Goal: Transaction & Acquisition: Purchase product/service

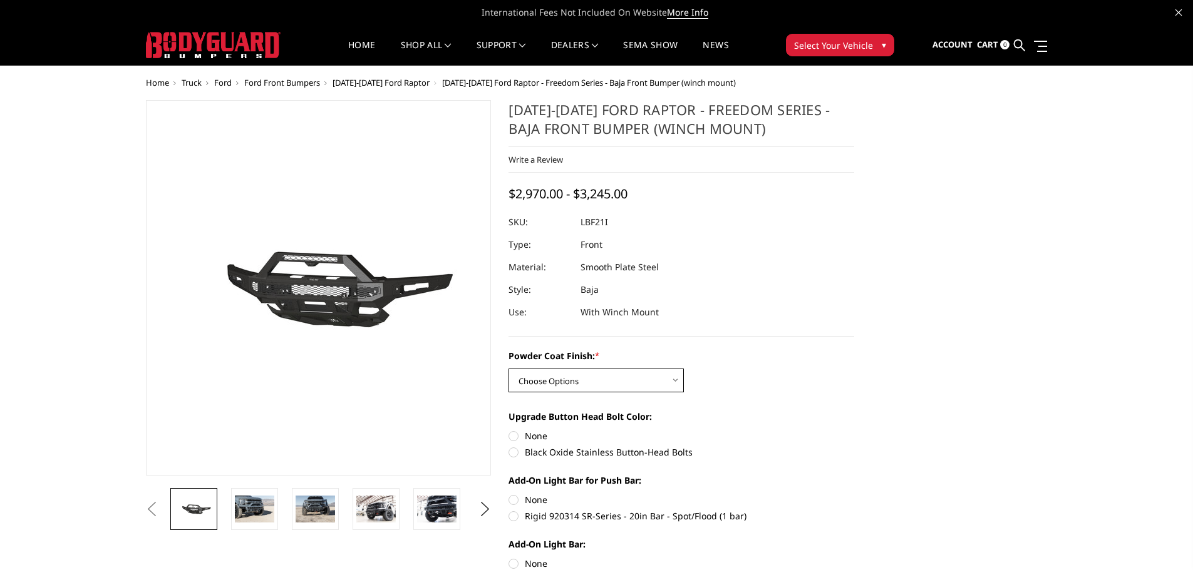
click at [657, 382] on select "Choose Options Bare Metal Texture Black Powder Coat" at bounding box center [595, 381] width 175 height 24
select select "2766"
click at [508, 369] on select "Choose Options Bare Metal Texture Black Powder Coat" at bounding box center [595, 381] width 175 height 24
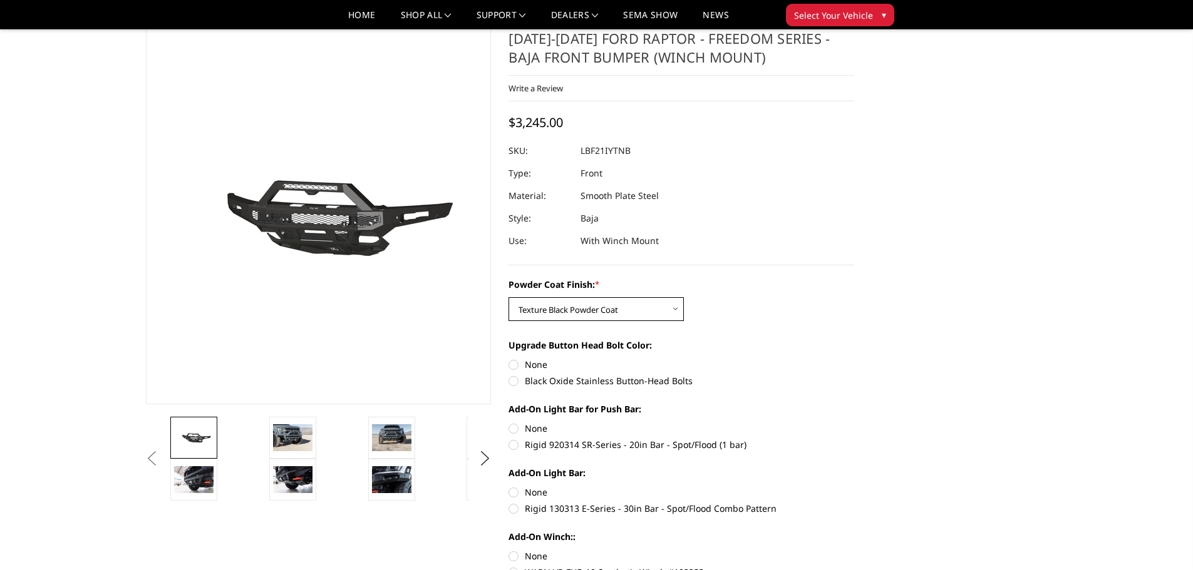
scroll to position [63, 0]
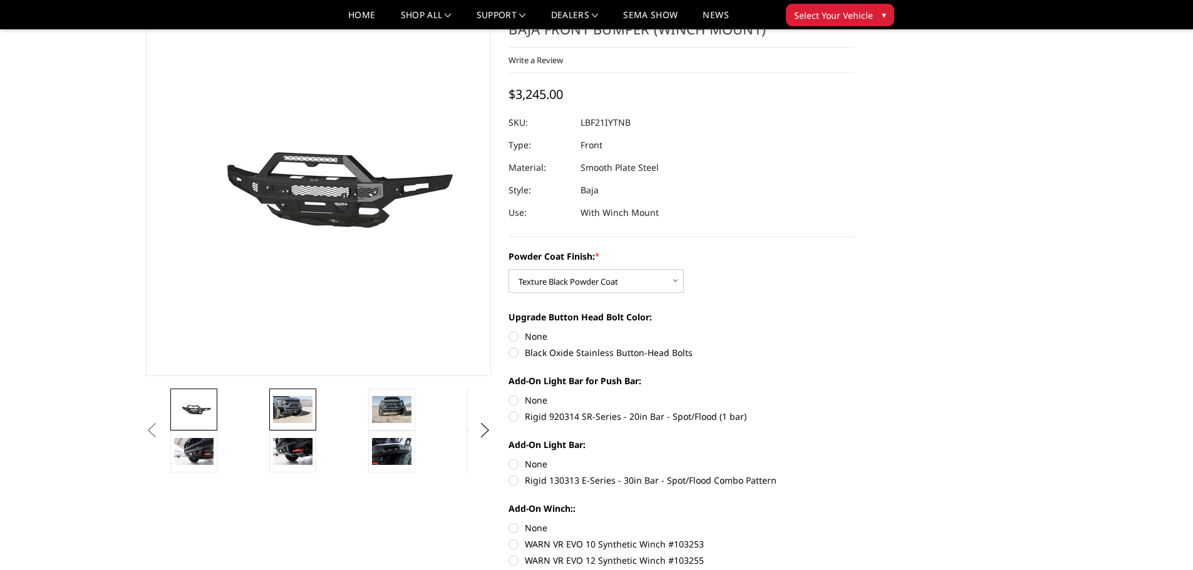
click at [282, 409] on img at bounding box center [292, 409] width 39 height 26
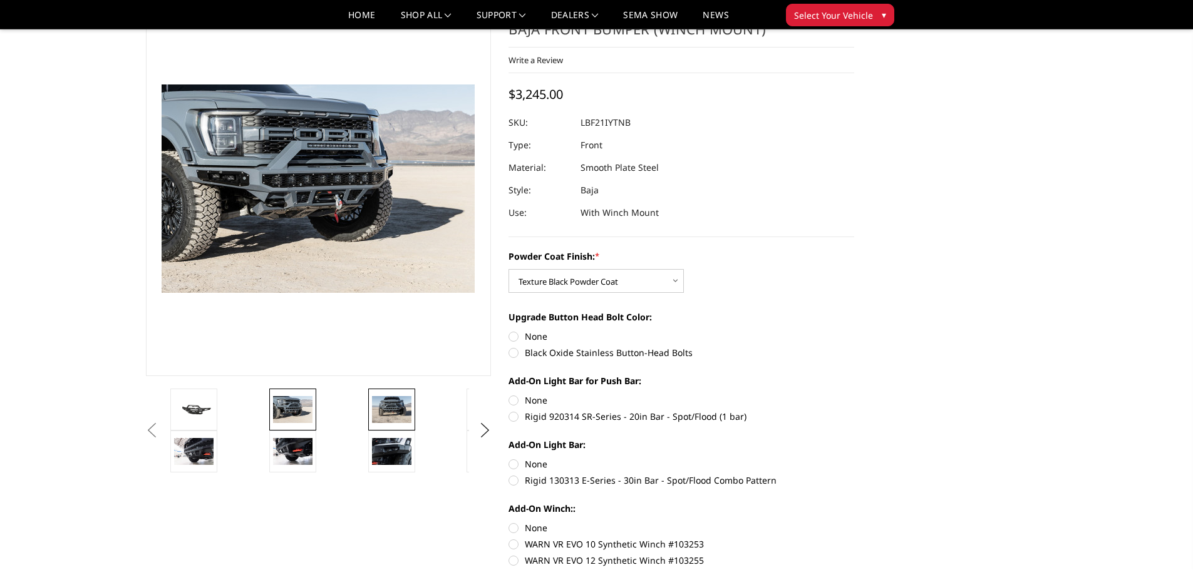
click at [398, 416] on img at bounding box center [391, 409] width 39 height 26
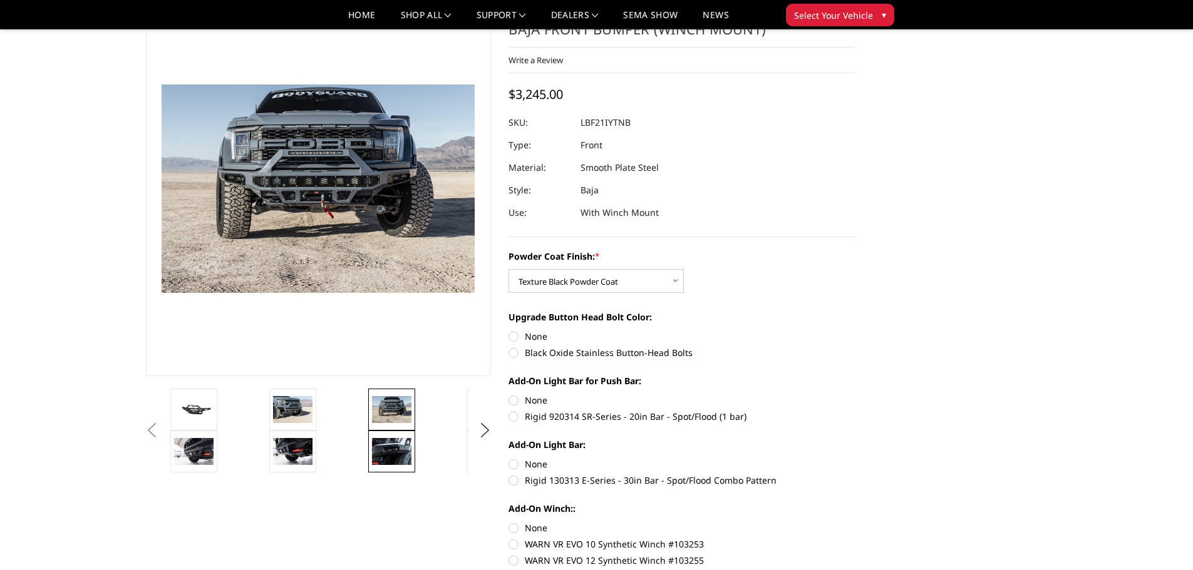
click at [393, 447] on img at bounding box center [391, 451] width 39 height 26
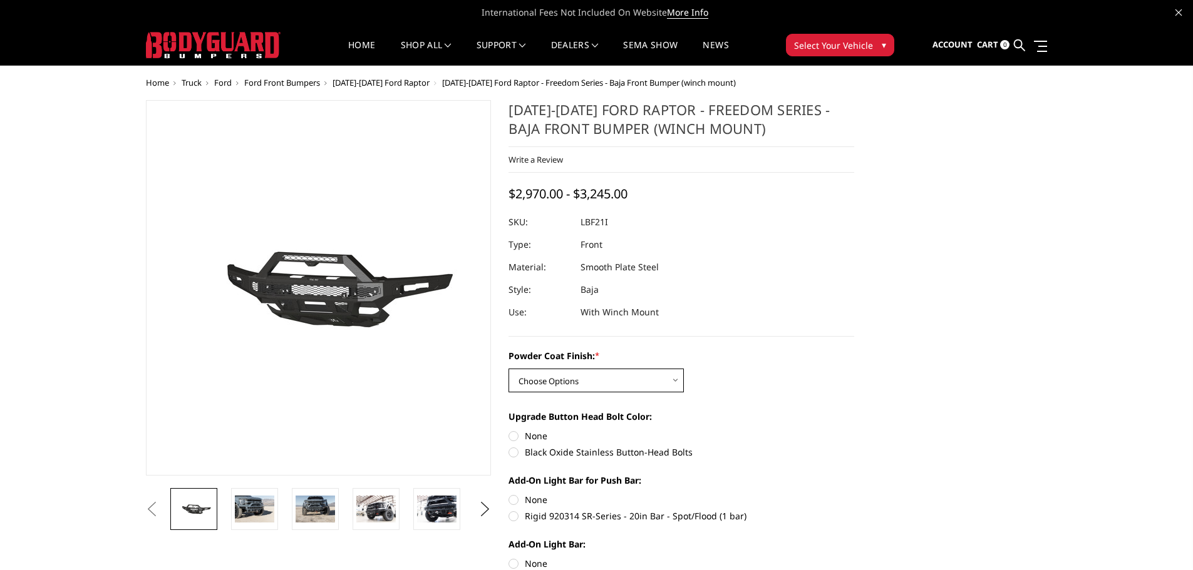
click at [605, 374] on select "Choose Options Bare Metal Texture Black Powder Coat" at bounding box center [595, 381] width 175 height 24
select select "2766"
click at [508, 369] on select "Choose Options Bare Metal Texture Black Powder Coat" at bounding box center [595, 381] width 175 height 24
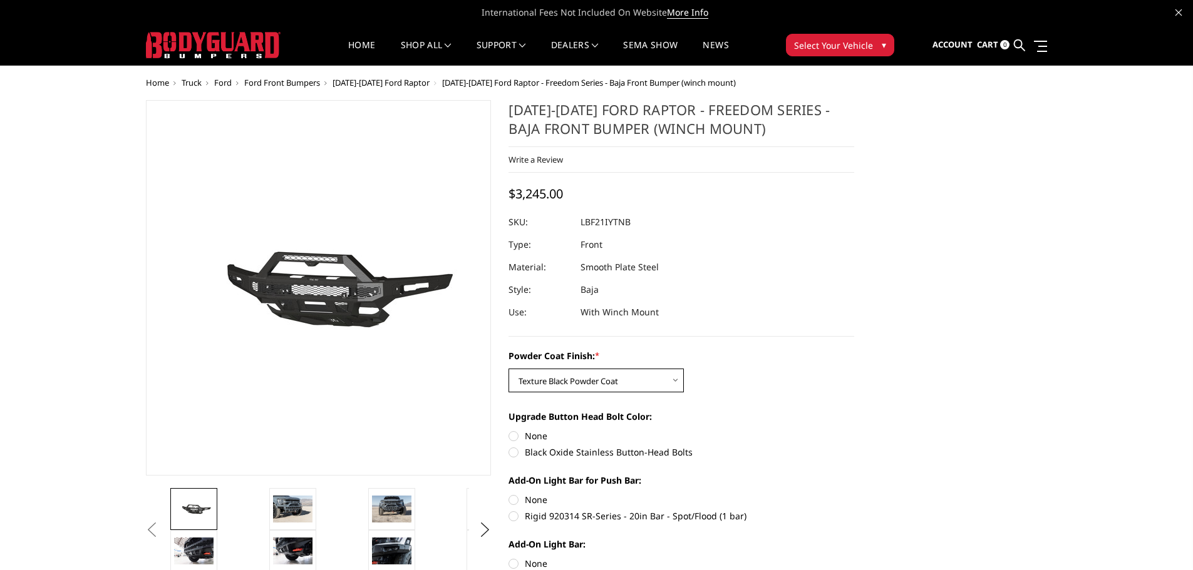
scroll to position [63, 0]
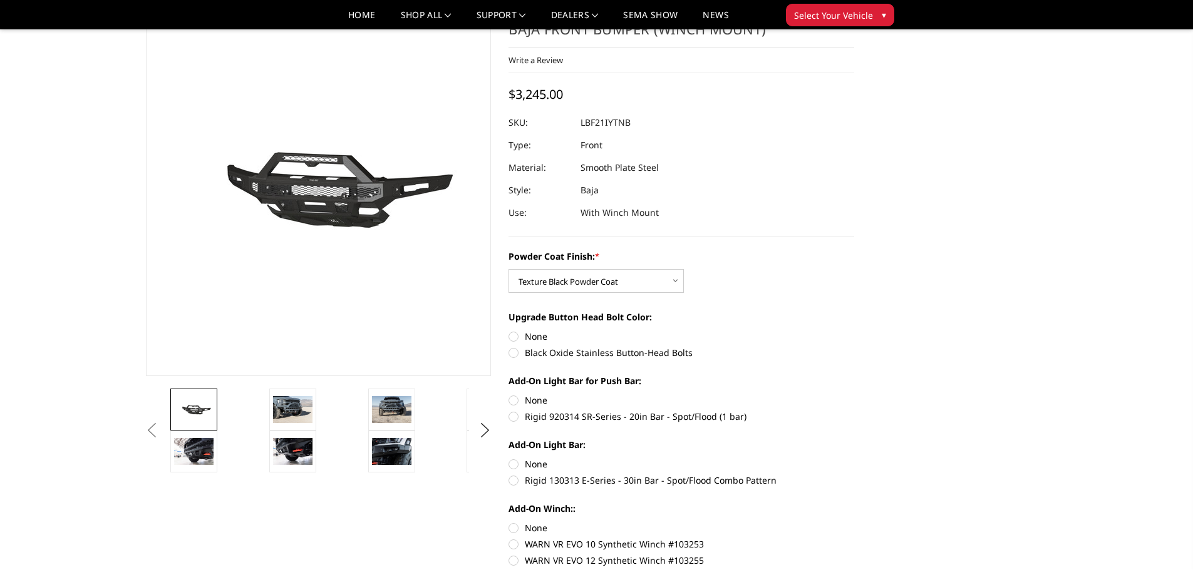
click at [513, 357] on label "Black Oxide Stainless Button-Head Bolts" at bounding box center [681, 352] width 346 height 13
click at [854, 331] on input "Black Oxide Stainless Button-Head Bolts" at bounding box center [854, 330] width 1 height 1
radio input "true"
click at [514, 414] on label "Rigid 920314 SR-Series - 20in Bar - Spot/Flood (1 bar)" at bounding box center [681, 416] width 346 height 13
click at [854, 394] on input "Rigid 920314 SR-Series - 20in Bar - Spot/Flood (1 bar)" at bounding box center [854, 394] width 1 height 1
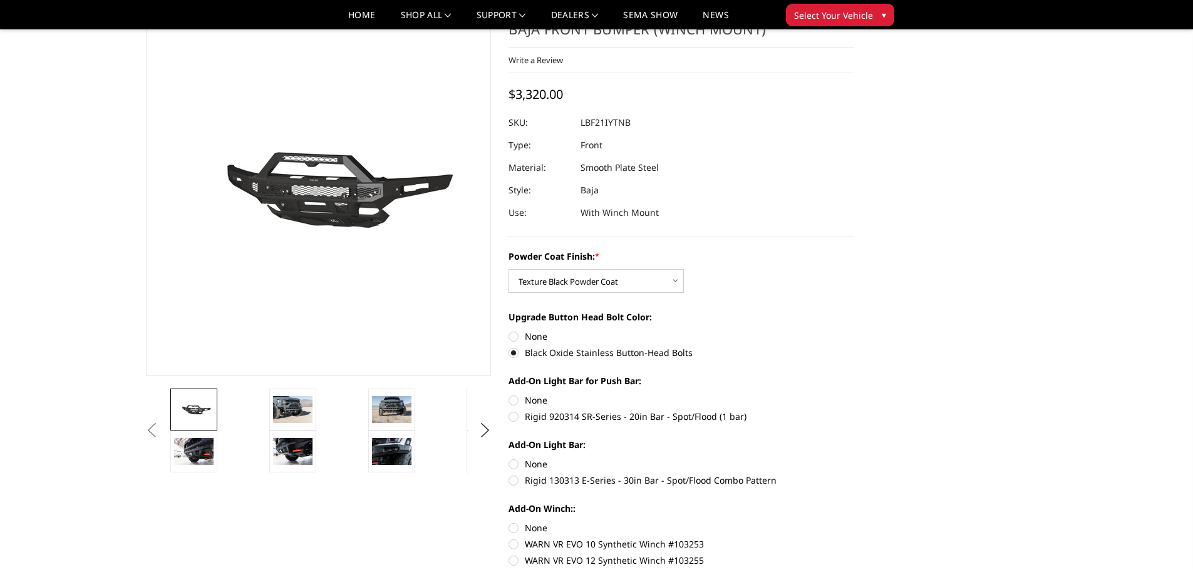
radio input "true"
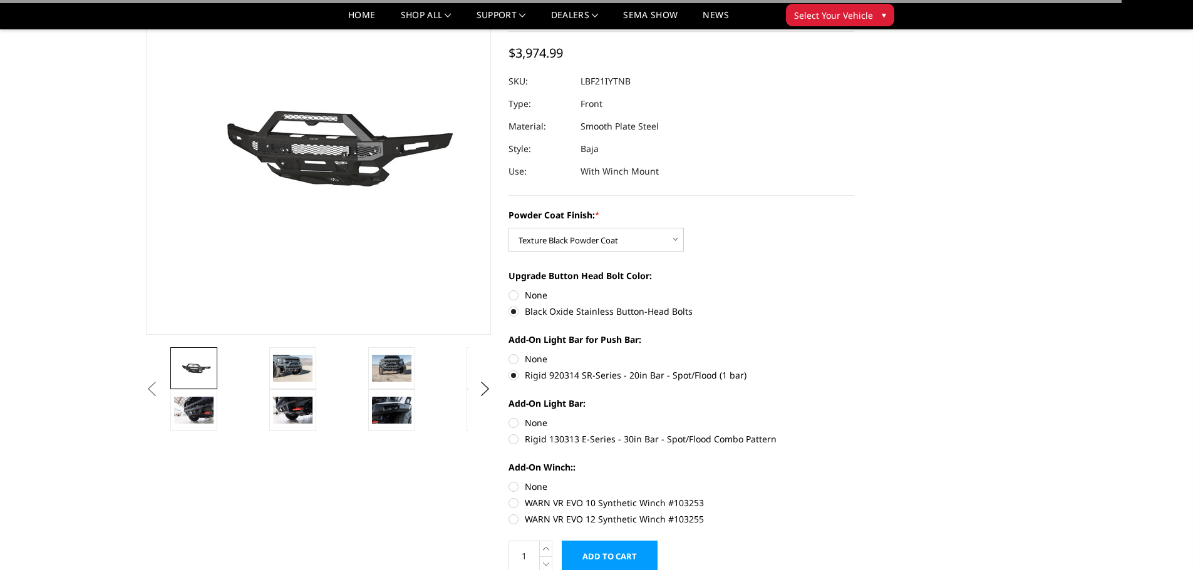
scroll to position [188, 0]
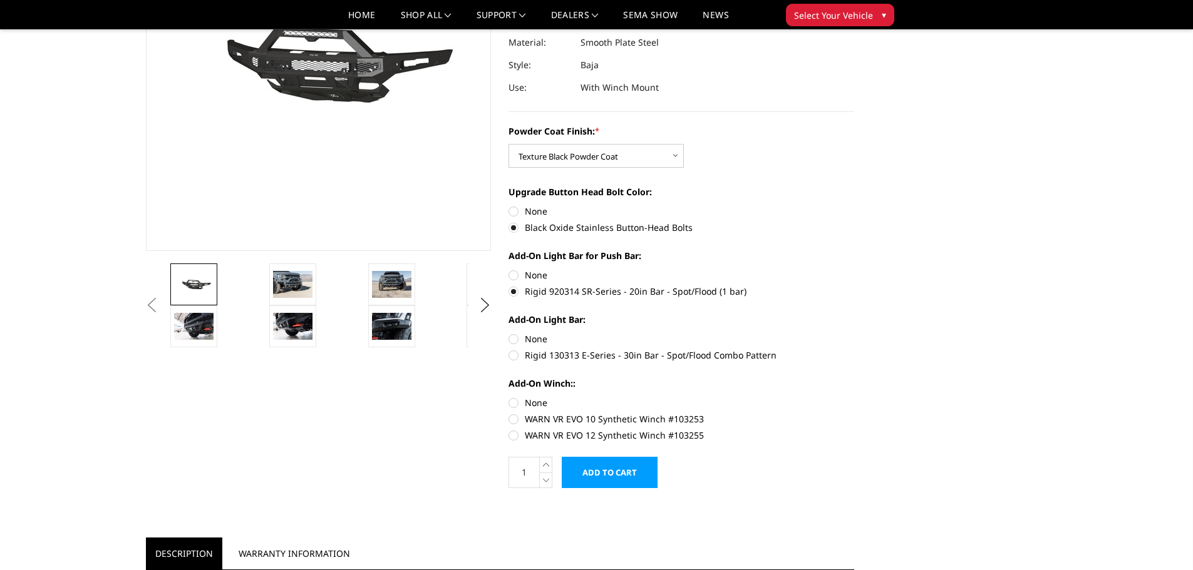
click at [517, 357] on label "Rigid 130313 E-Series - 30in Bar - Spot/Flood Combo Pattern" at bounding box center [681, 355] width 346 height 13
click at [854, 333] on input "Rigid 130313 E-Series - 30in Bar - Spot/Flood Combo Pattern" at bounding box center [854, 332] width 1 height 1
radio input "true"
click at [510, 436] on label "WARN VR EVO 12 Synthetic Winch #103255" at bounding box center [681, 435] width 346 height 13
click at [854, 413] on input "WARN VR EVO 12 Synthetic Winch #103255" at bounding box center [854, 413] width 1 height 1
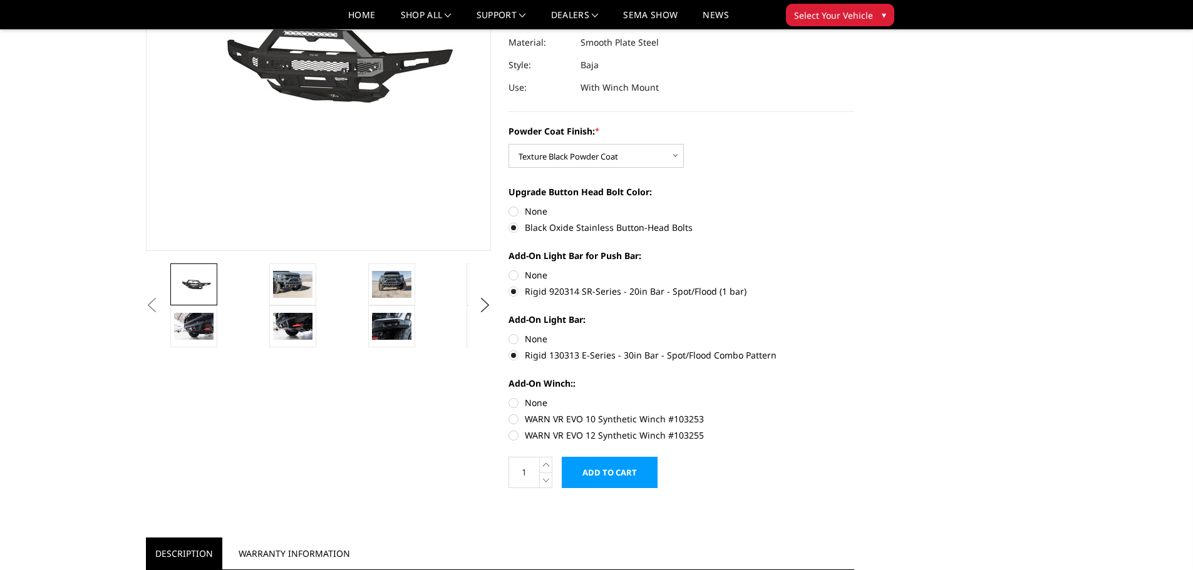
radio input "true"
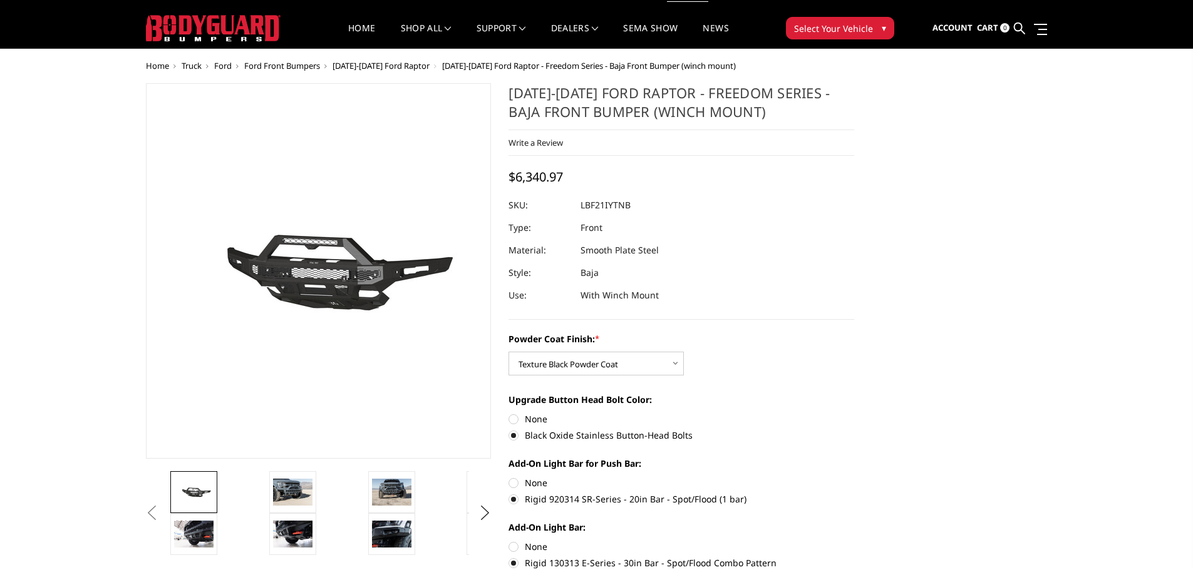
scroll to position [0, 0]
